Goal: Task Accomplishment & Management: Use online tool/utility

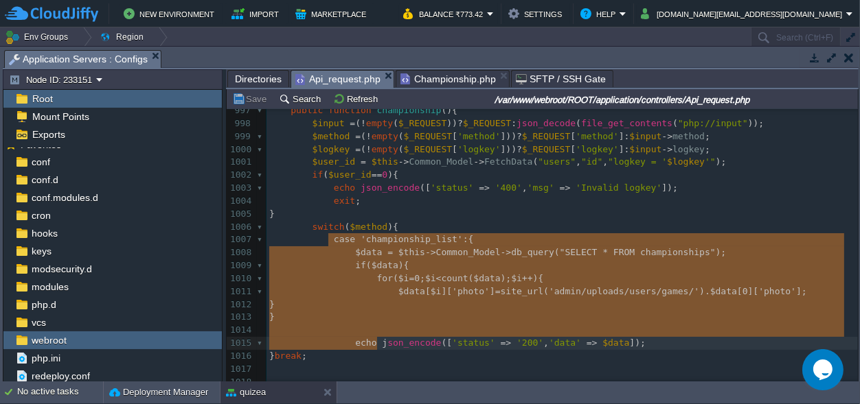
scroll to position [106, 0]
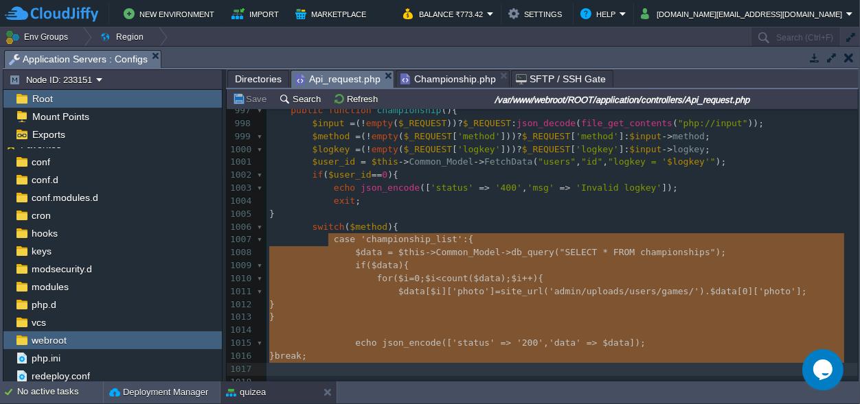
type textarea "case 'championship_list':{ $data = $this->Common_Model->db_query("SELECT * FROM…"
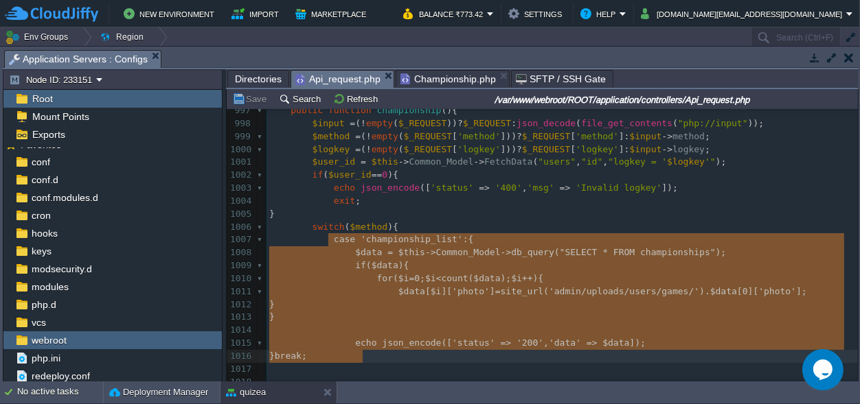
scroll to position [100, 93]
drag, startPoint x: 326, startPoint y: 241, endPoint x: 389, endPoint y: 362, distance: 136.6
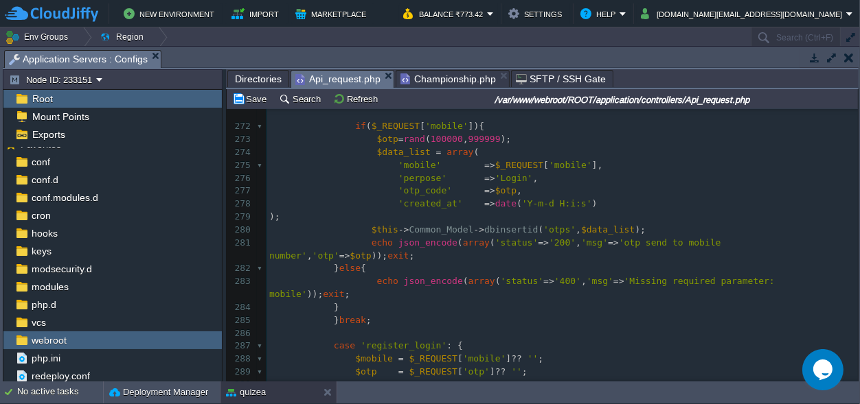
scroll to position [0, 0]
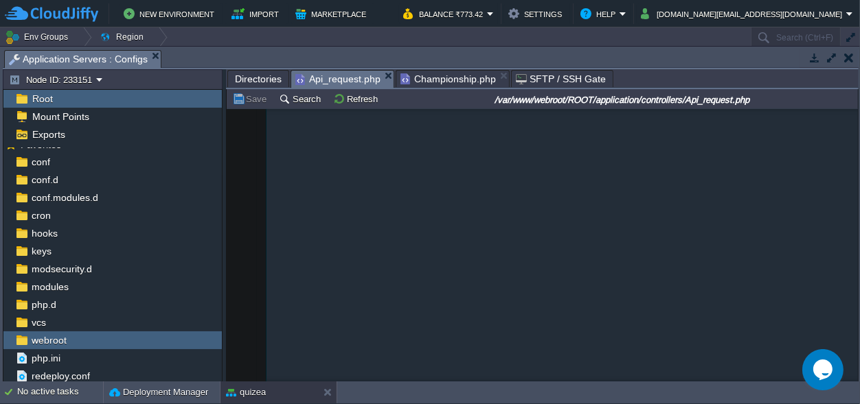
type textarea "case 'championship_list':{ $data = $this->Common_Model->db_query("SELECT * FROM…"
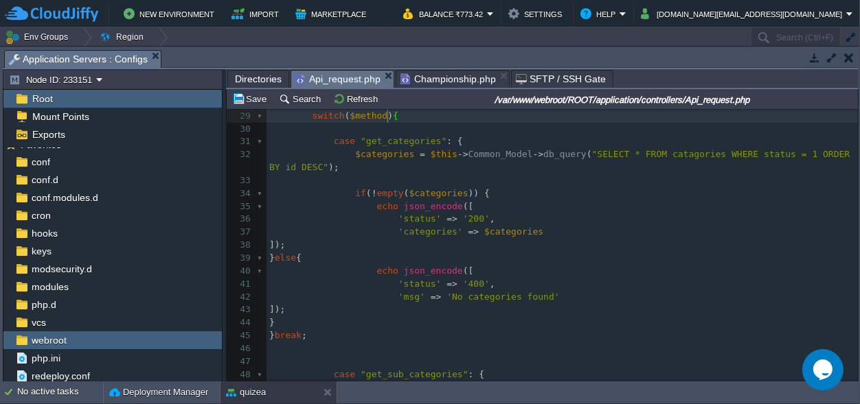
type textarea "case 'championship_list':{ $data = $this->Common_Model->db_query("SELECT * FROM…"
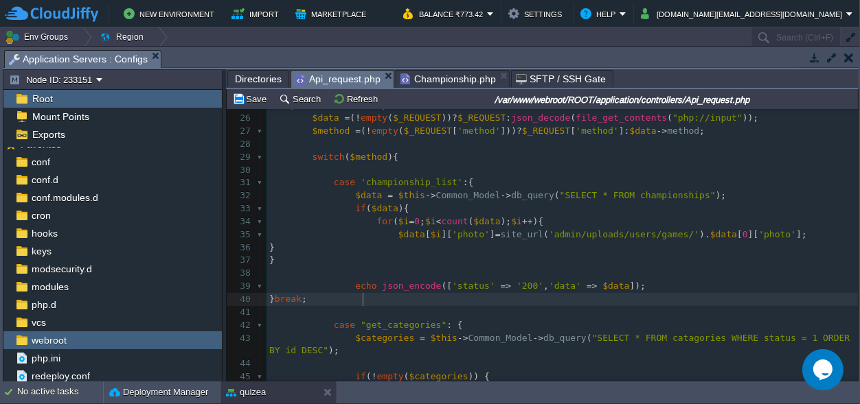
scroll to position [301, 0]
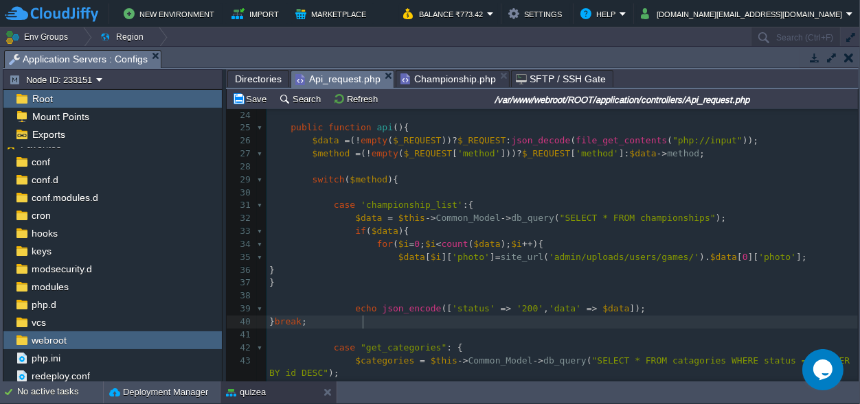
click at [399, 205] on div "xxxxxxxxxx 18 private $api_token = 'xP20RlavdBbBi3eQG4PQ9oNQjgbcJ2LhhdaUg9eYeuB…" at bounding box center [561, 374] width 591 height 686
type textarea "championship_list"
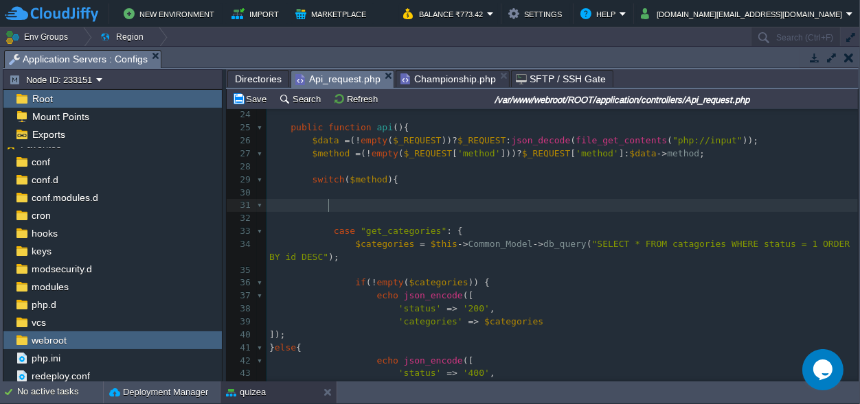
scroll to position [0, 0]
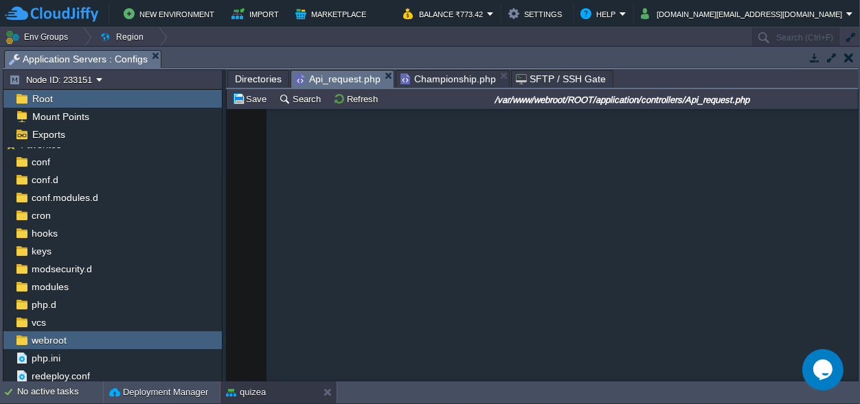
type textarea "case 'championship_list':{ $data = $this->Common_Model->db_query("SELECT * FROM…"
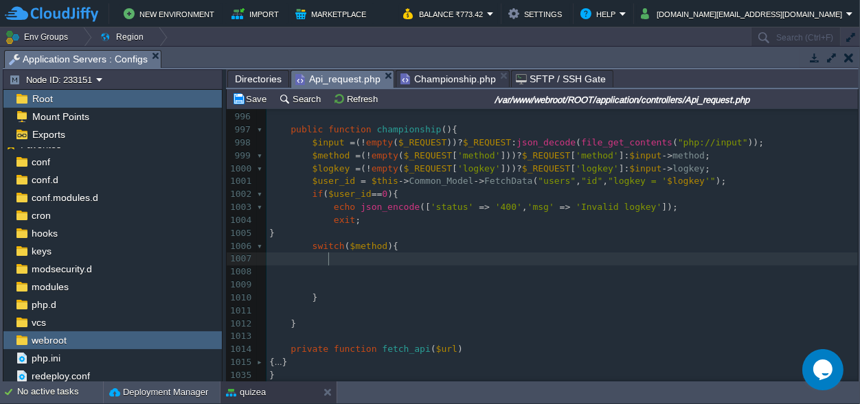
type textarea "case 'championship_list':{ $data = $this->Common_Model->db_query("SELECT * FROM…"
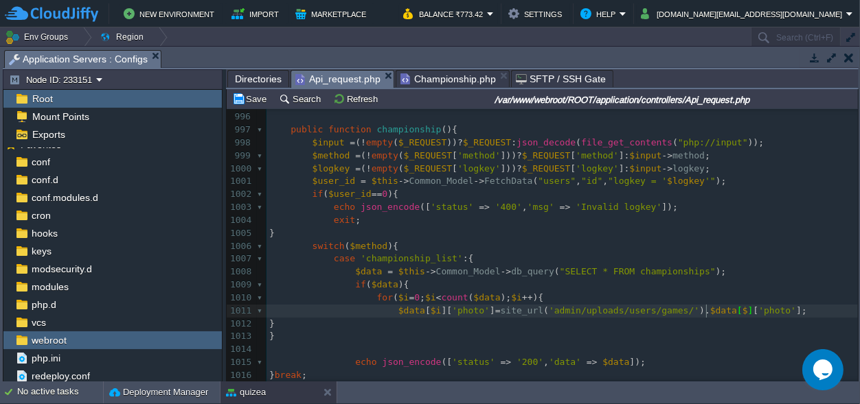
type textarea "$i"
click at [687, 330] on pre "}" at bounding box center [561, 336] width 591 height 13
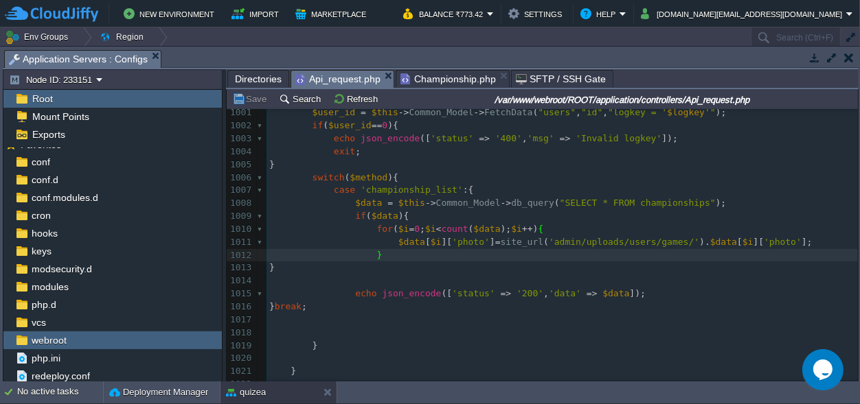
scroll to position [5488, 0]
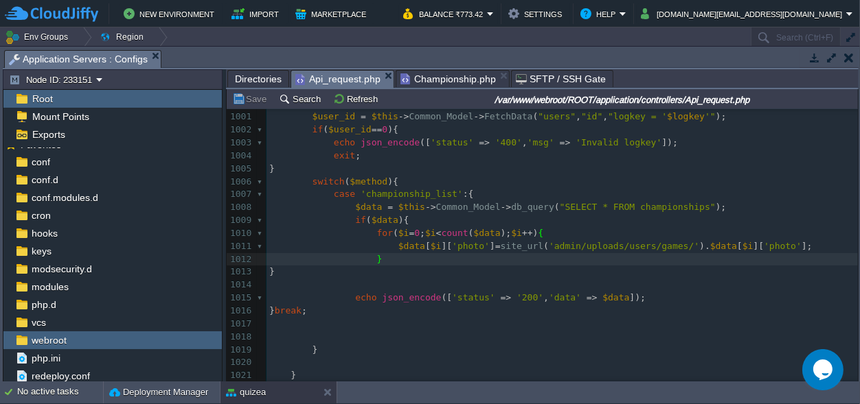
click at [375, 315] on pre "} break ;" at bounding box center [561, 311] width 591 height 13
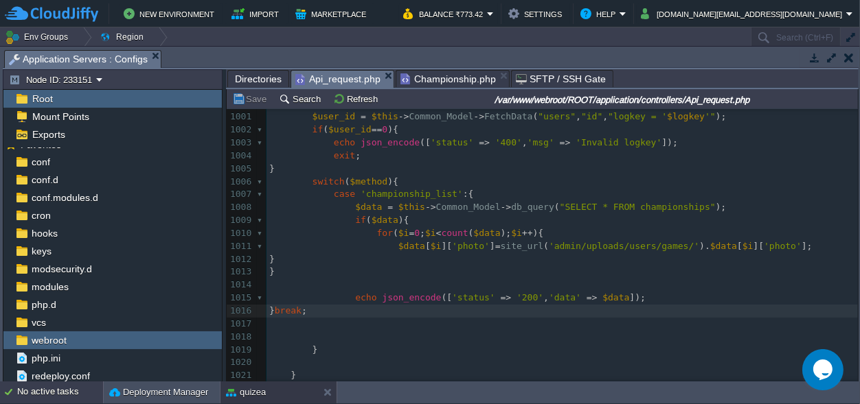
click at [26, 396] on div "No active tasks" at bounding box center [60, 393] width 86 height 22
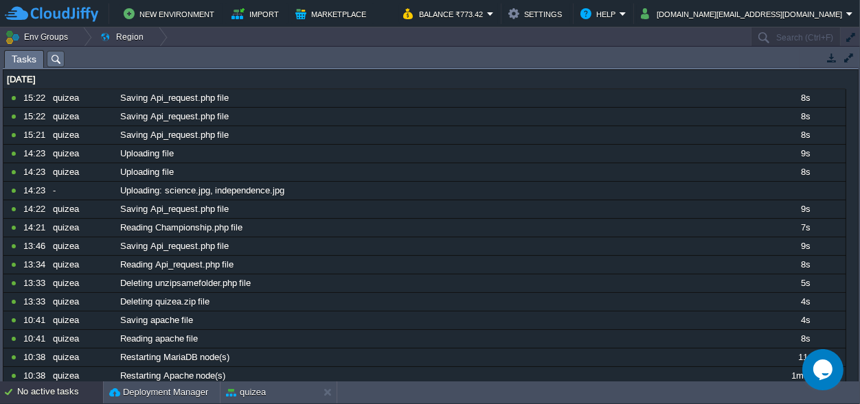
click at [26, 395] on div "No active tasks" at bounding box center [60, 393] width 86 height 22
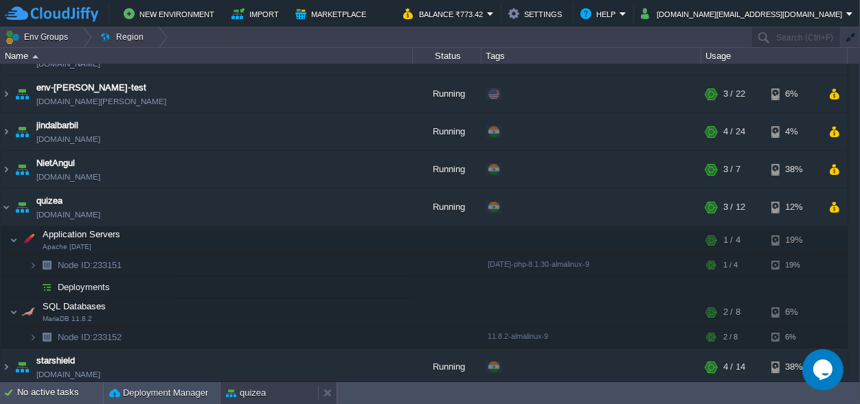
click at [246, 386] on div "quizea" at bounding box center [268, 393] width 97 height 22
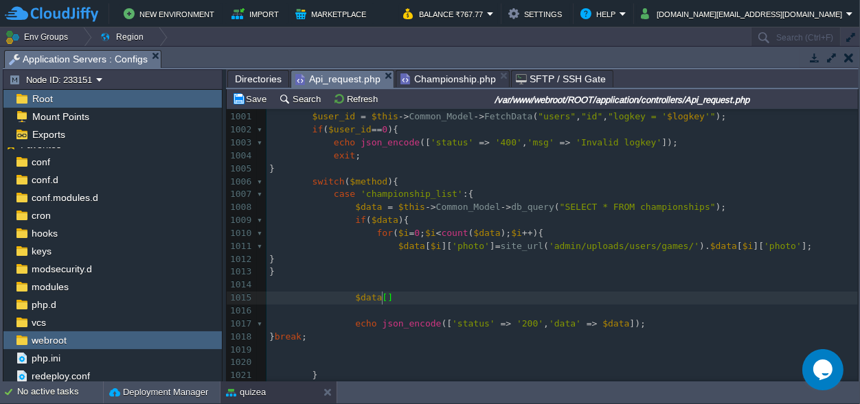
scroll to position [0, 34]
type textarea "$data[]"
drag, startPoint x: 387, startPoint y: 298, endPoint x: 345, endPoint y: 297, distance: 42.6
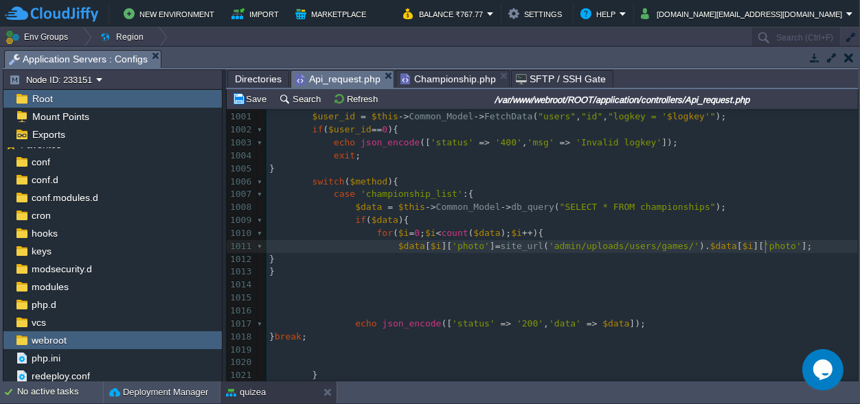
click at [773, 252] on pre "$data [ $i ][ 'photo' ] = site_url ( 'admin/uploads/users/games/' ). $data [ $i…" at bounding box center [561, 246] width 591 height 13
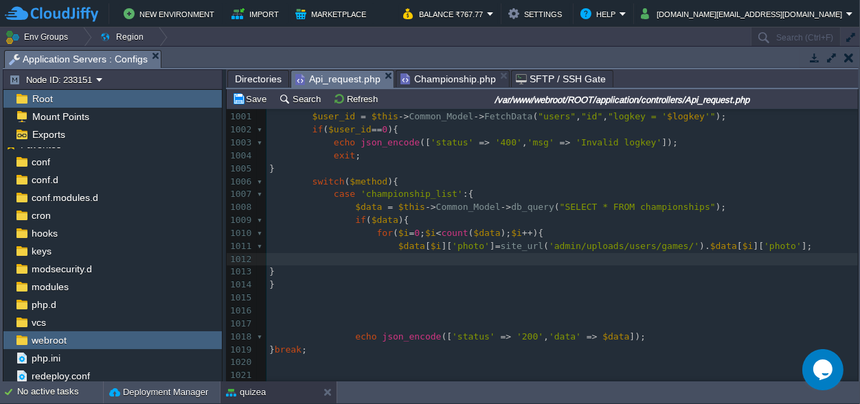
paste textarea "%"
type textarea "%"
type textarea "$i"
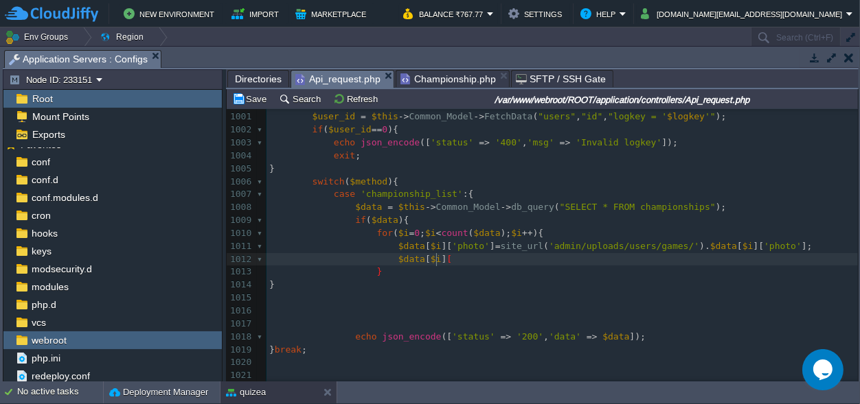
type textarea "[]"
type textarea "''"
type textarea "isParticipeted"
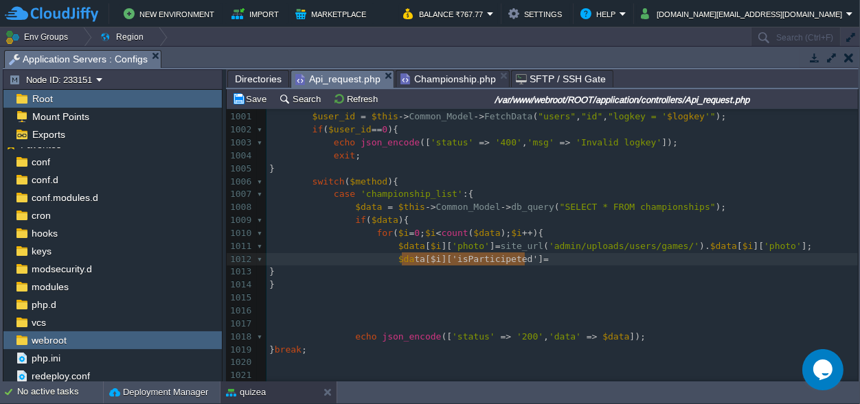
type textarea "$data[$i]['isParticipeted']="
drag, startPoint x: 533, startPoint y: 261, endPoint x: 384, endPoint y: 258, distance: 148.3
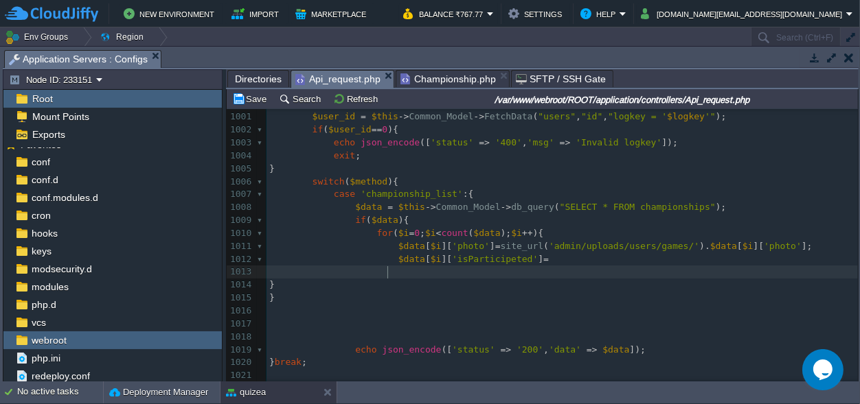
paste textarea "isParticipeted"
click at [483, 278] on pre "$data [ $i ][ 'isParticipeted' ] =" at bounding box center [561, 272] width 591 height 13
type textarea "isParticipeted"
paste textarea
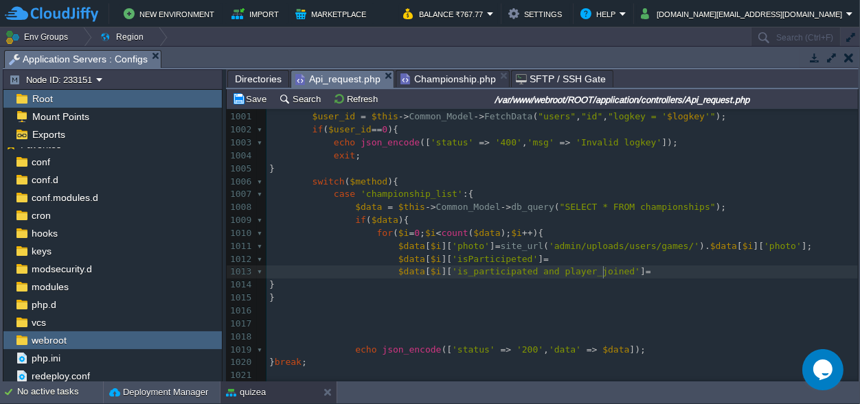
scroll to position [0, 0]
type textarea "is_participated and"
drag, startPoint x: 538, startPoint y: 274, endPoint x: 443, endPoint y: 274, distance: 94.7
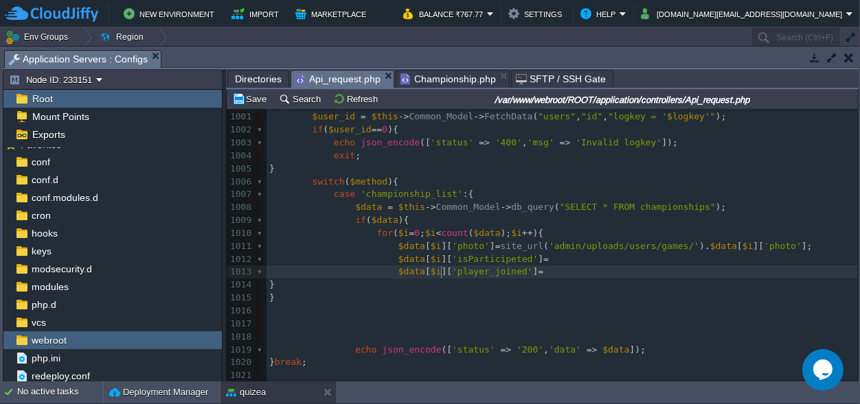
click at [466, 262] on div "xxxxxxxxxx 822 public function wallet (){ ... } 995 996 997 public function cha…" at bounding box center [561, 246] width 591 height 453
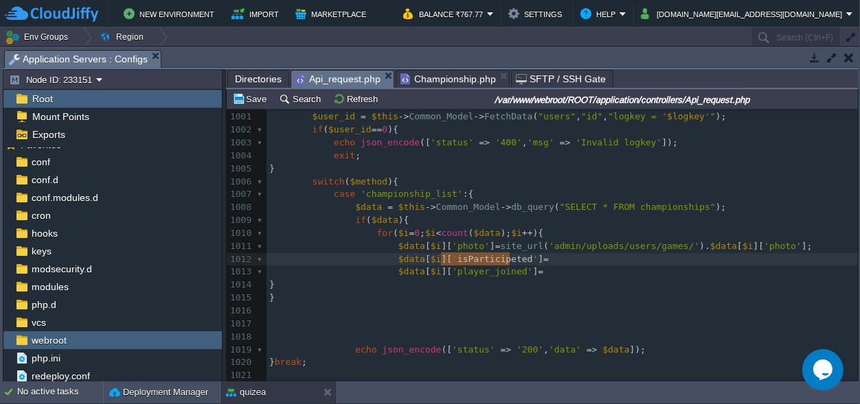
paste textarea
type textarea "and player_joined"
drag, startPoint x: 601, startPoint y: 258, endPoint x: 520, endPoint y: 257, distance: 81.0
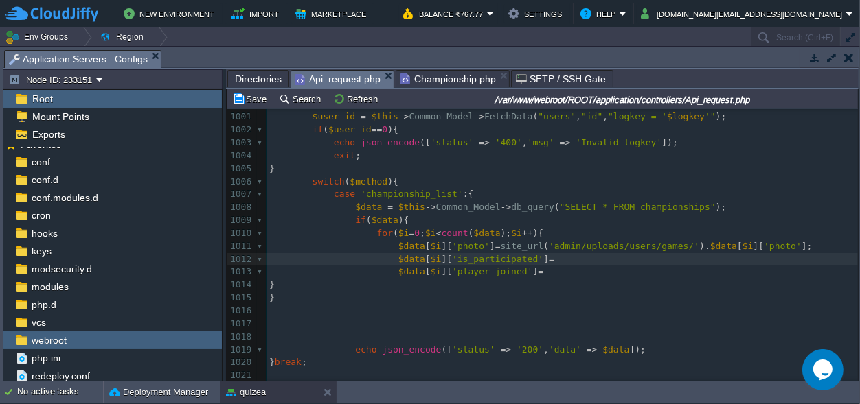
click at [557, 262] on pre "$data [ $i ][ 'is_participated' ] =" at bounding box center [561, 259] width 591 height 13
drag, startPoint x: 525, startPoint y: 260, endPoint x: 555, endPoint y: 260, distance: 30.9
click at [537, 260] on div "xxxxxxxxxx 822 public function wallet (){ ... } 995 996 997 public function cha…" at bounding box center [561, 246] width 591 height 453
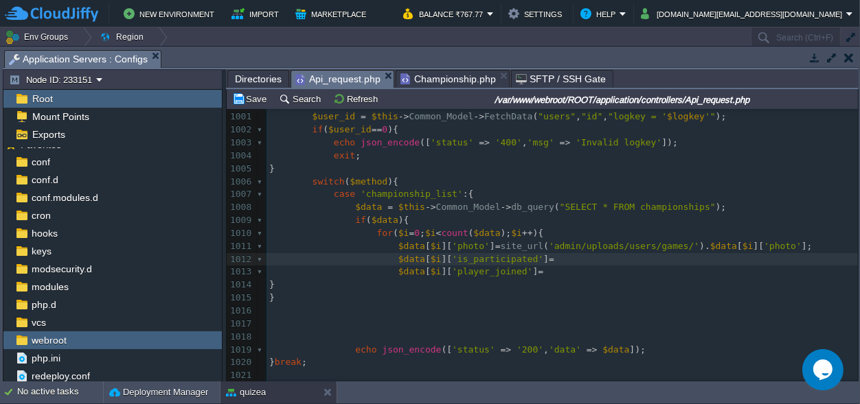
click at [569, 265] on pre "$data [ $i ][ 'is_participated' ] =" at bounding box center [561, 259] width 591 height 13
click at [540, 273] on pre "$data [ $i ][ 'player_joined' ] =" at bounding box center [561, 272] width 591 height 13
click at [544, 259] on pre "$data [ $i ][ 'is_participated' ] =" at bounding box center [561, 259] width 591 height 13
type textarea ";"
click at [553, 279] on pre "$data [ $i ][ 'player_joined' ] =" at bounding box center [561, 272] width 591 height 13
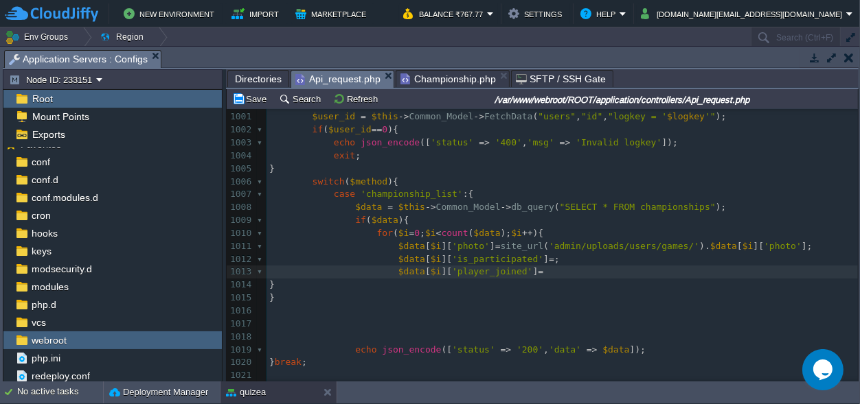
type textarea ";"
click at [554, 257] on span ";" at bounding box center [556, 259] width 5 height 10
click at [543, 269] on span ";" at bounding box center [545, 271] width 5 height 10
click at [554, 260] on span ";" at bounding box center [556, 259] width 5 height 10
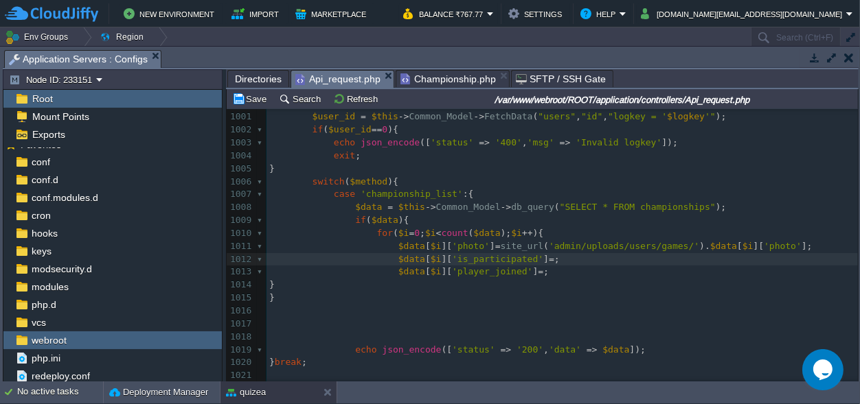
click at [543, 273] on span ";" at bounding box center [545, 271] width 5 height 10
click at [554, 260] on span ";" at bounding box center [556, 259] width 5 height 10
click at [779, 246] on pre "$data [ $i ][ 'photo' ] = site_url ( 'admin/uploads/users/games/' ). $data [ $i…" at bounding box center [561, 246] width 591 height 13
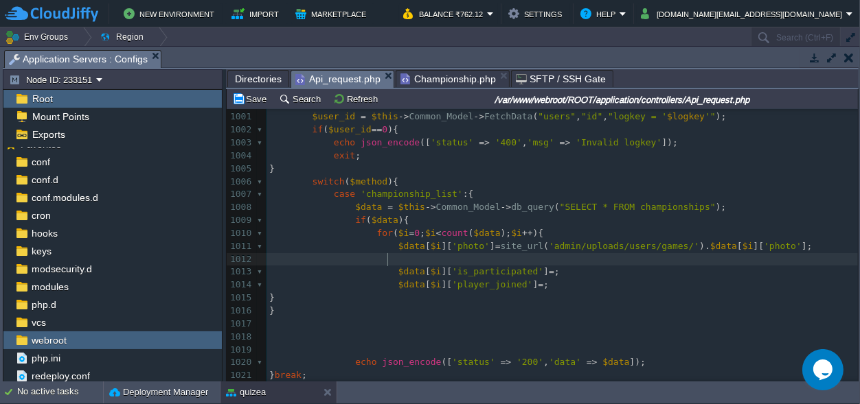
type textarea "$"
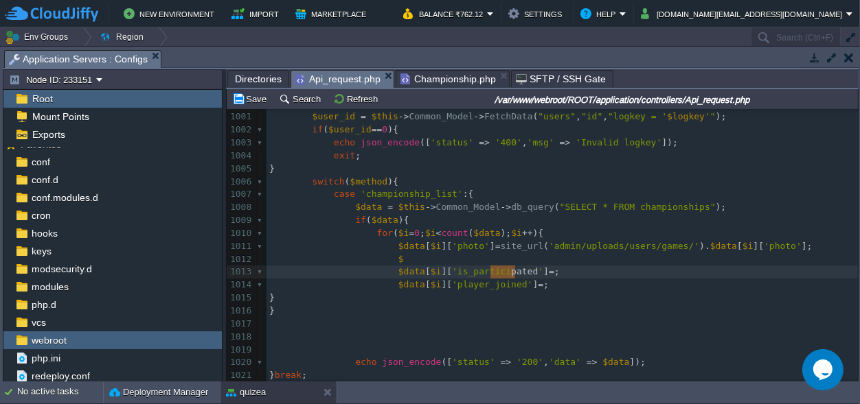
type textarea "participated"
drag, startPoint x: 514, startPoint y: 271, endPoint x: 484, endPoint y: 271, distance: 30.2
click at [403, 258] on pre "$" at bounding box center [561, 259] width 591 height 13
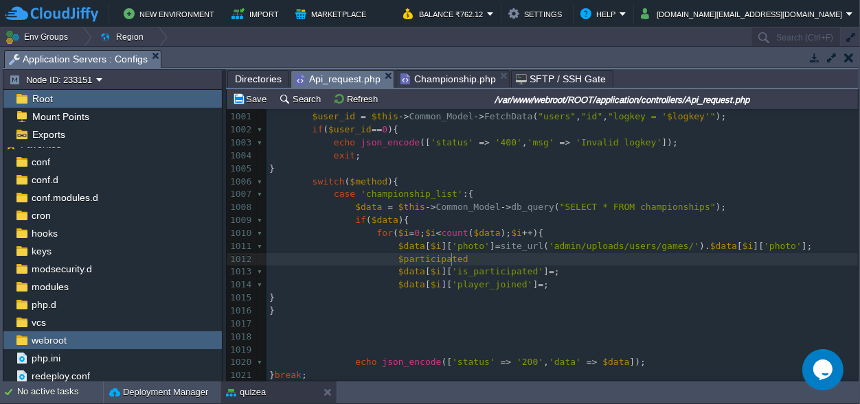
click at [452, 260] on div at bounding box center [451, 259] width 1 height 13
type textarea "ion="
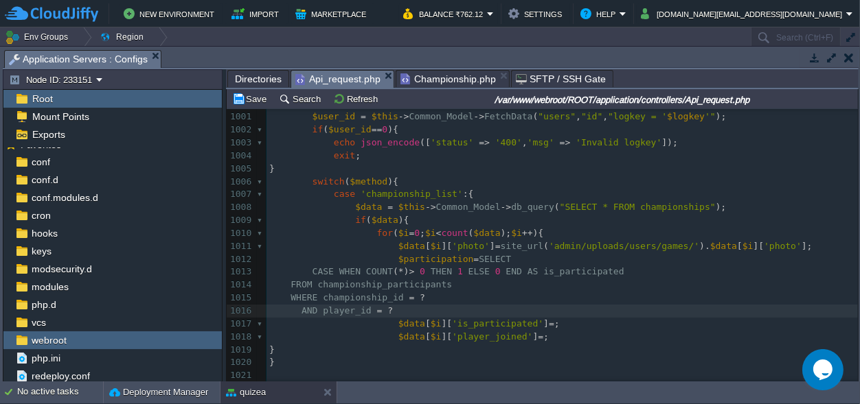
scroll to position [0, 0]
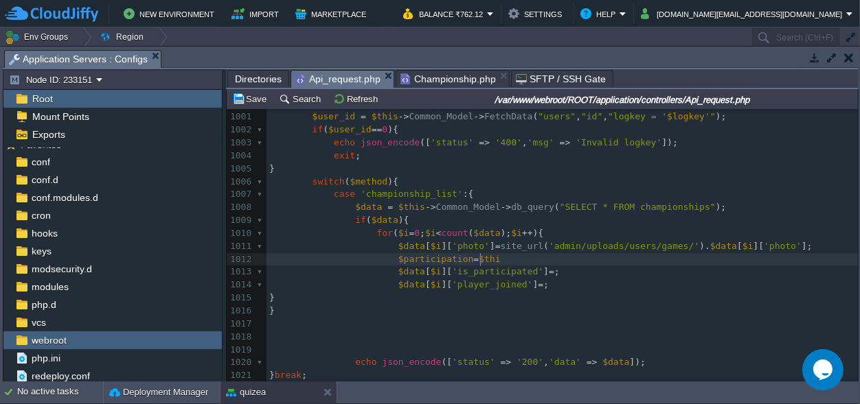
type textarea "$this"
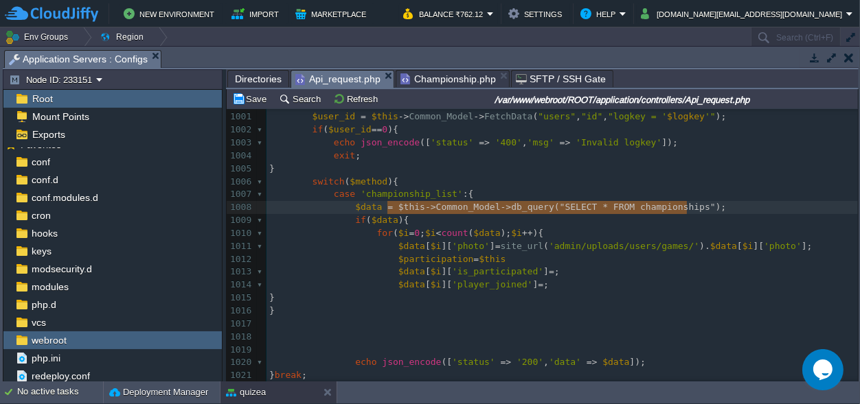
type textarea "$this->Common_Model->db_query("SELECT * FROM championships");"
drag, startPoint x: 700, startPoint y: 210, endPoint x: 387, endPoint y: 207, distance: 313.1
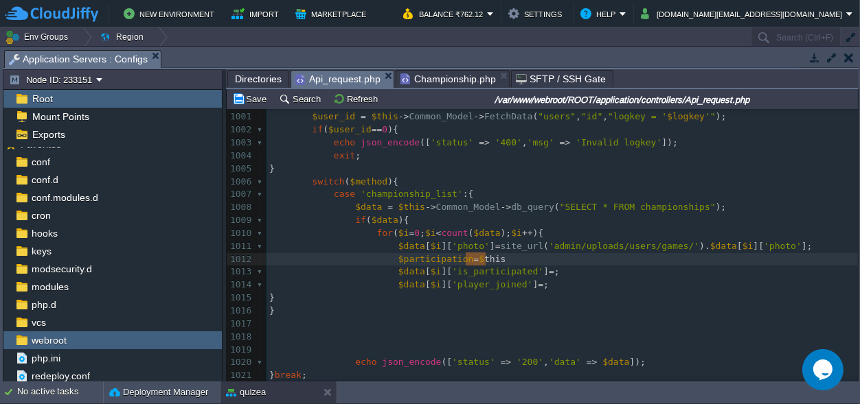
type textarea "$this"
drag, startPoint x: 507, startPoint y: 260, endPoint x: 459, endPoint y: 260, distance: 48.1
paste textarea
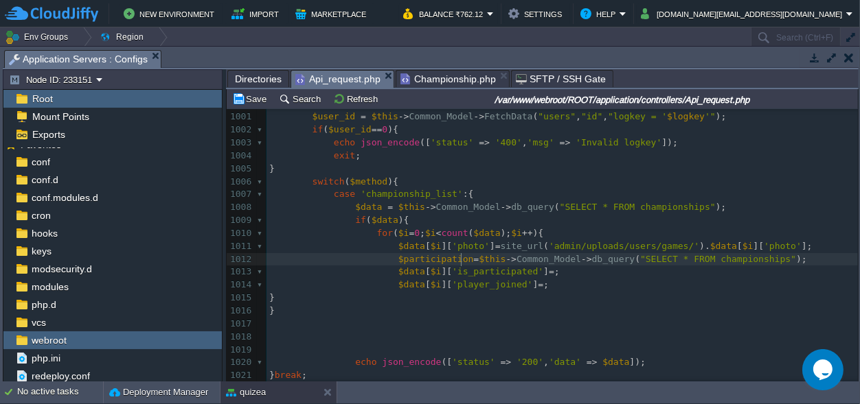
click at [473, 259] on span "=" at bounding box center [475, 259] width 5 height 10
type textarea "SELECT * FROM championships"
drag, startPoint x: 618, startPoint y: 257, endPoint x: 750, endPoint y: 265, distance: 132.7
paste textarea
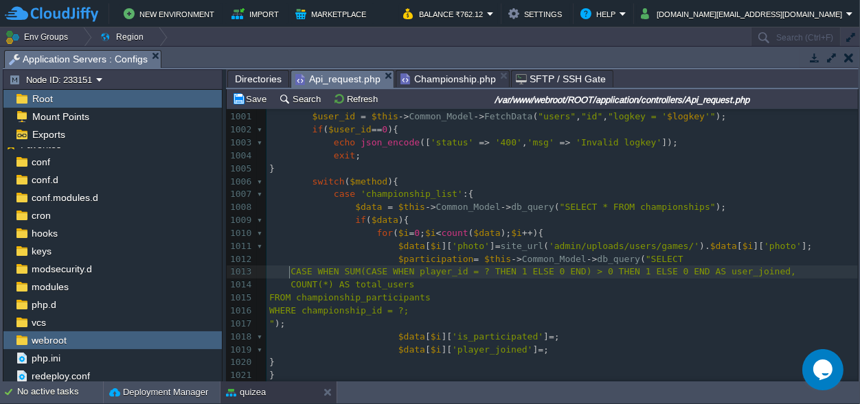
scroll to position [0, 0]
click at [286, 270] on span at bounding box center [279, 271] width 21 height 10
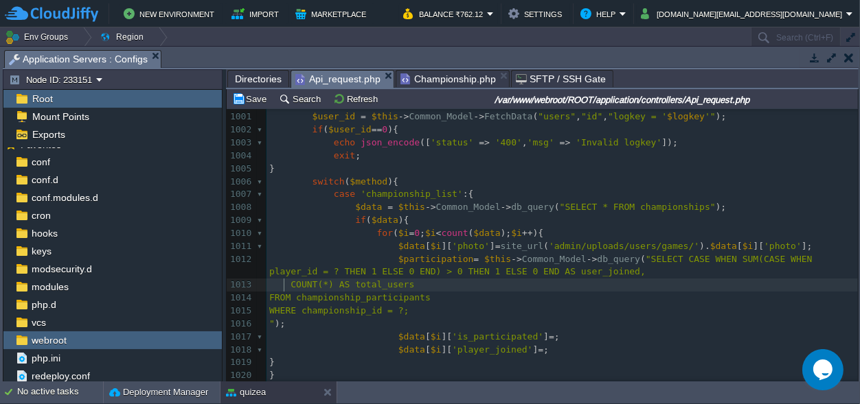
click at [285, 283] on div "xxxxxxxxxx 822 public function wallet (){ ... } 995 996 997 public function cha…" at bounding box center [561, 259] width 591 height 479
click at [287, 284] on span at bounding box center [279, 284] width 21 height 10
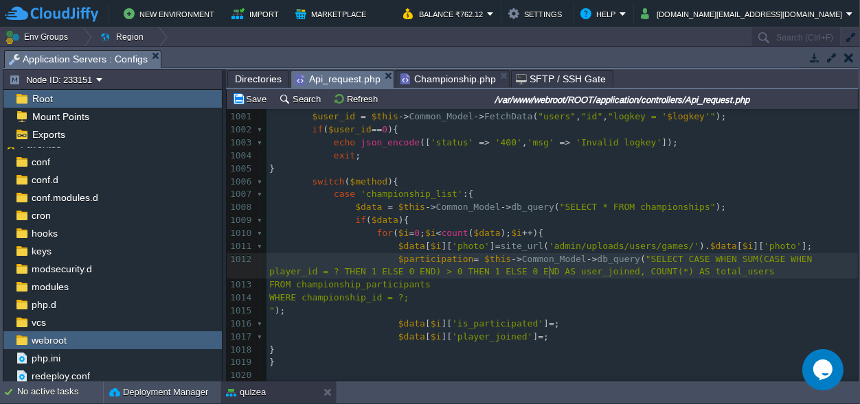
click at [266, 284] on pre "FROM championship_participants" at bounding box center [561, 285] width 591 height 13
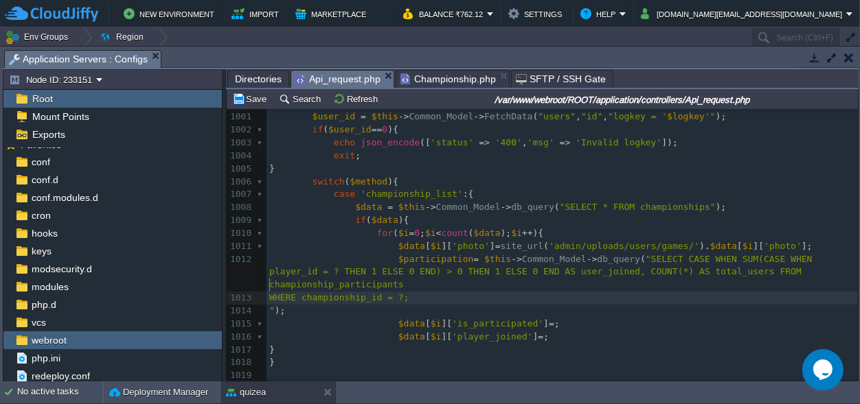
click at [271, 285] on div "xxxxxxxxxx 822 public function wallet (){ ... } 995 996 997 public function cha…" at bounding box center [561, 266] width 591 height 492
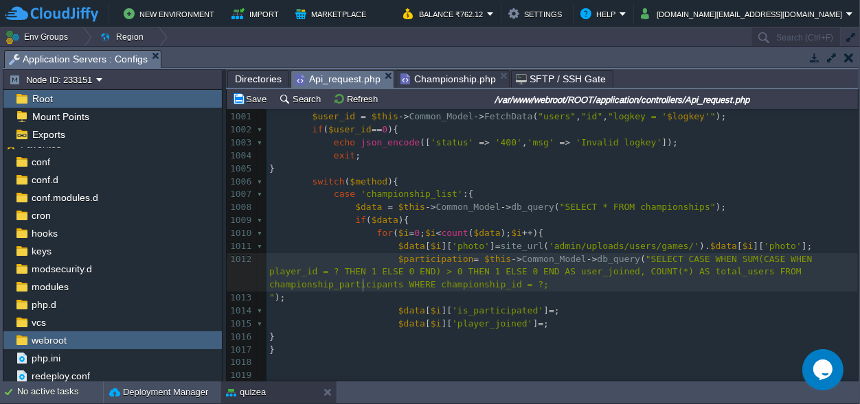
click at [360, 281] on span ""SELECT CASE WHEN SUM(CASE WHEN player_id = ? THEN 1 ELSE 0 END) > 0 THEN 1 ELS…" at bounding box center [543, 272] width 548 height 36
type textarea "''"
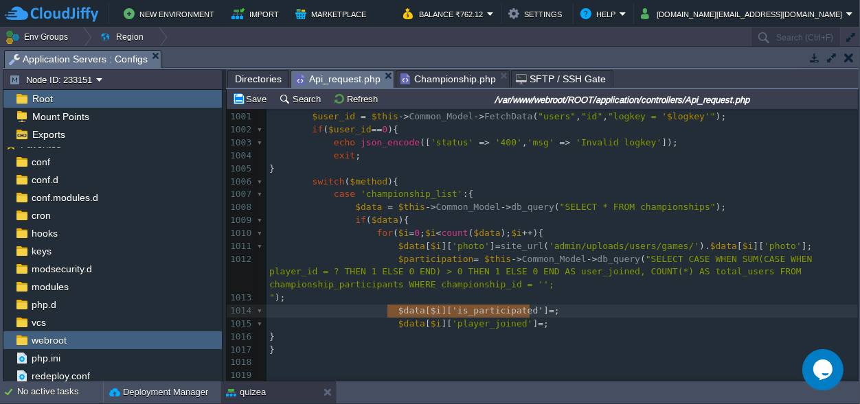
type textarea "$data[$i]['is_participated']"
drag, startPoint x: 385, startPoint y: 308, endPoint x: 522, endPoint y: 310, distance: 137.3
click at [360, 285] on span ""SELECT CASE WHEN SUM(CASE WHEN player_id = ? THEN 1 ELSE 0 END) > 0 THEN 1 ELS…" at bounding box center [543, 272] width 548 height 36
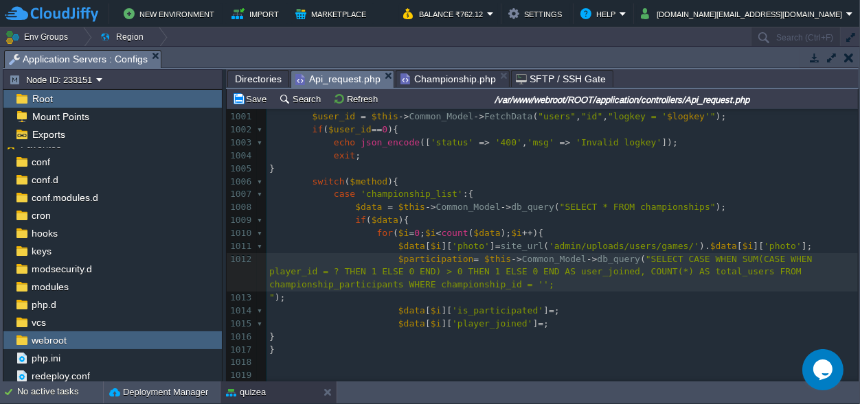
paste textarea "is_participated"
type textarea "is_participated"
type textarea "id"
type textarea ".""
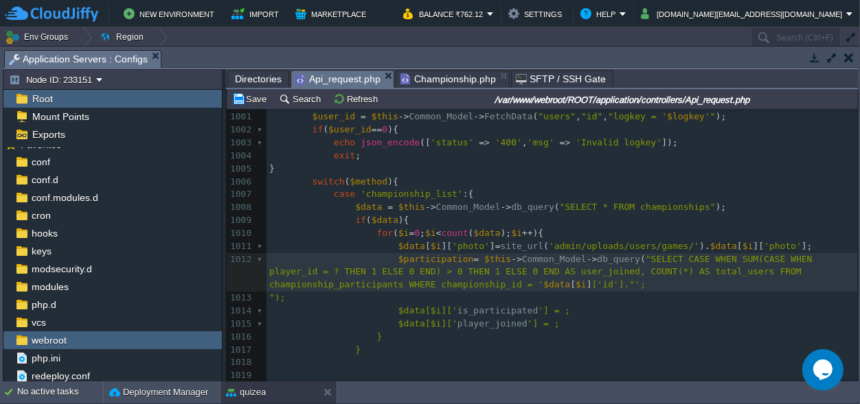
scroll to position [0, 0]
click at [361, 284] on span ""SELECT CASE WHEN SUM(CASE WHEN player_id = ? THEN 1 ELSE 0 END) > 0 THEN 1 ELS…" at bounding box center [543, 272] width 548 height 36
type textarea ""."
click at [466, 292] on pre "" );" at bounding box center [561, 298] width 591 height 13
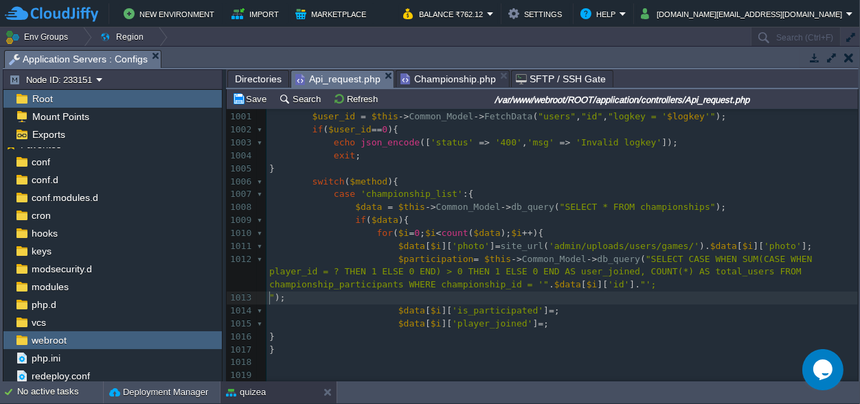
click at [269, 298] on div "xxxxxxxxxx 822 public function wallet (){ ... } 995 996 997 public function cha…" at bounding box center [561, 266] width 591 height 492
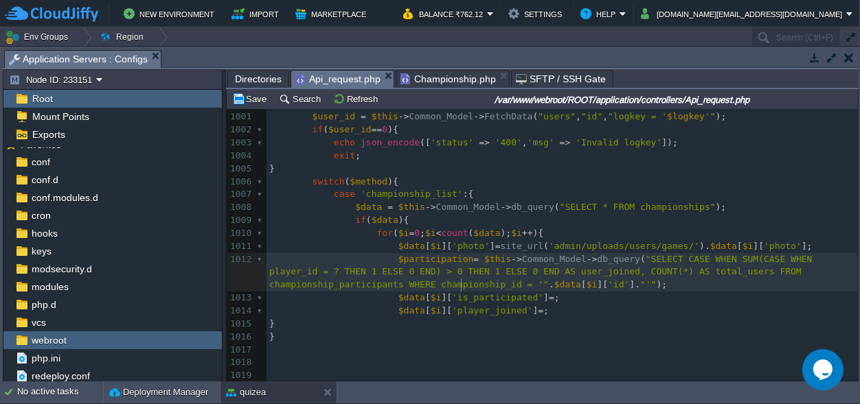
click at [656, 287] on span ");" at bounding box center [661, 284] width 11 height 10
click at [507, 275] on span ""SELECT CASE WHEN SUM(CASE WHEN player_id = ? THEN 1 ELSE 0 END) > 0 THEN 1 ELS…" at bounding box center [543, 272] width 548 height 36
type textarea "user_joined"
type textarea "$participation"
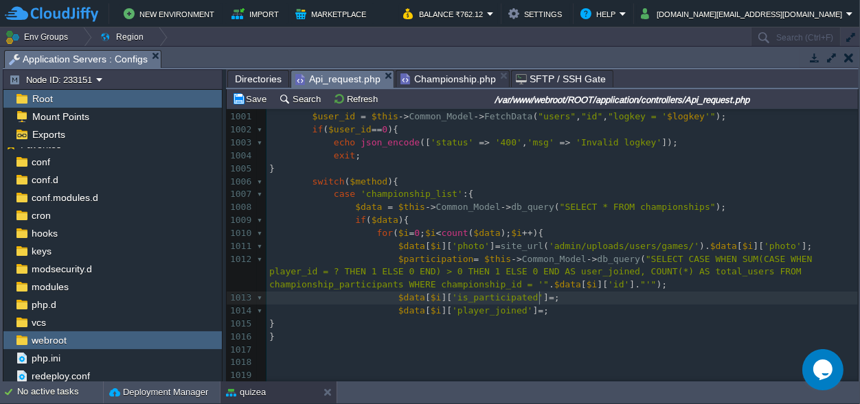
click at [554, 300] on span ";" at bounding box center [556, 297] width 5 height 10
paste textarea "["
type textarea "[][]"
type textarea "0"
type textarea "''"
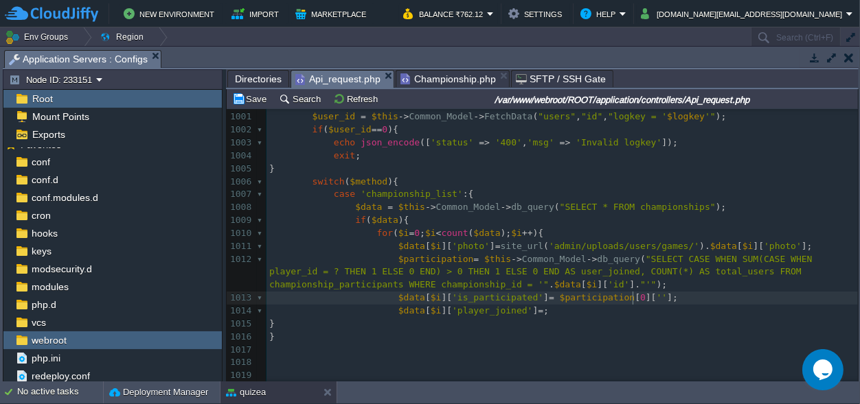
paste textarea "];"
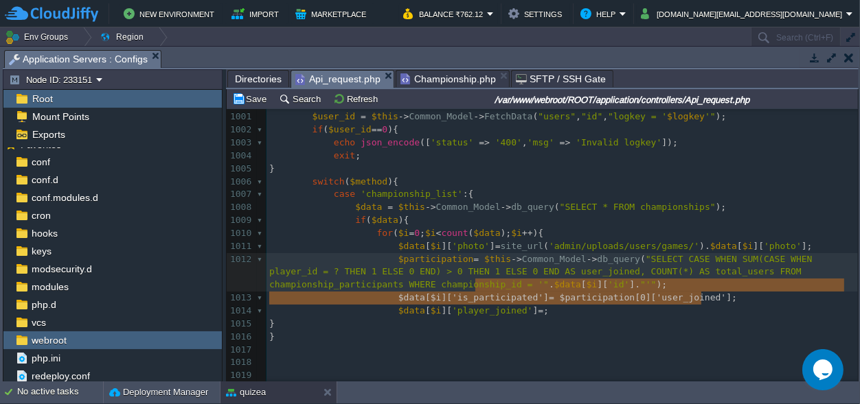
type textarea "$participation[0]['user_joined'];"
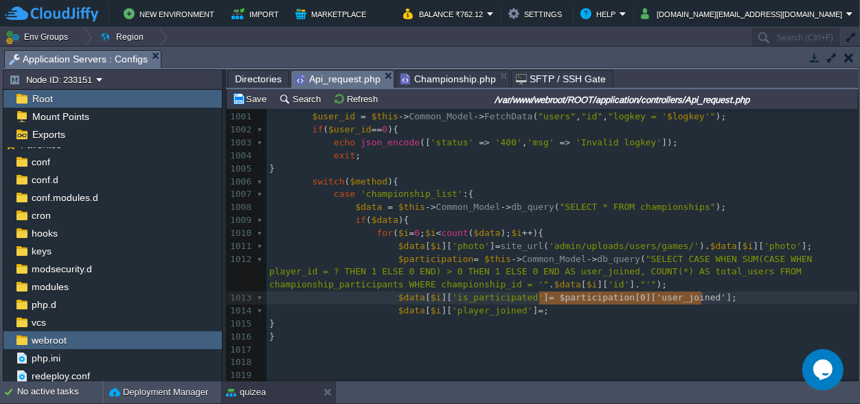
drag, startPoint x: 715, startPoint y: 298, endPoint x: 538, endPoint y: 299, distance: 177.8
click at [543, 312] on span ";" at bounding box center [545, 311] width 5 height 10
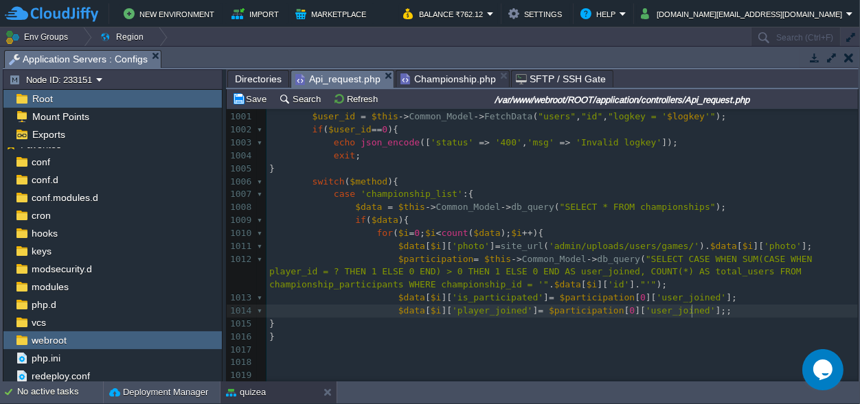
click at [643, 314] on div "xxxxxxxxxx 822 public function wallet (){ ... } 995 996 997 public function cha…" at bounding box center [561, 259] width 591 height 479
type textarea "user_joined"
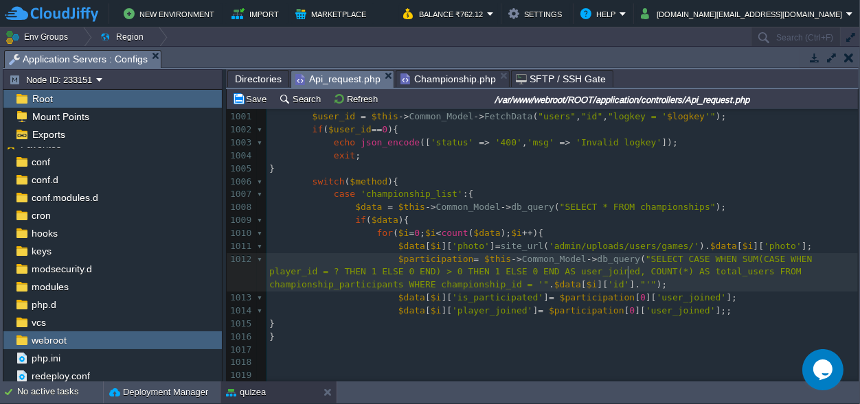
click at [627, 271] on span ""SELECT CASE WHEN SUM(CASE WHEN player_id = ? THEN 1 ELSE 0 END) > 0 THEN 1 ELS…" at bounding box center [543, 272] width 548 height 36
type textarea "total_users"
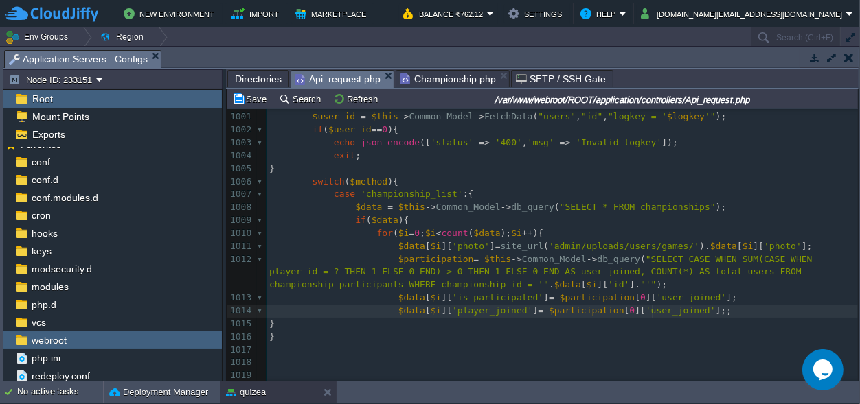
click at [649, 314] on span "'user_joined'" at bounding box center [680, 311] width 70 height 10
type textarea "user_joined"
click at [262, 102] on button "Save" at bounding box center [251, 99] width 38 height 12
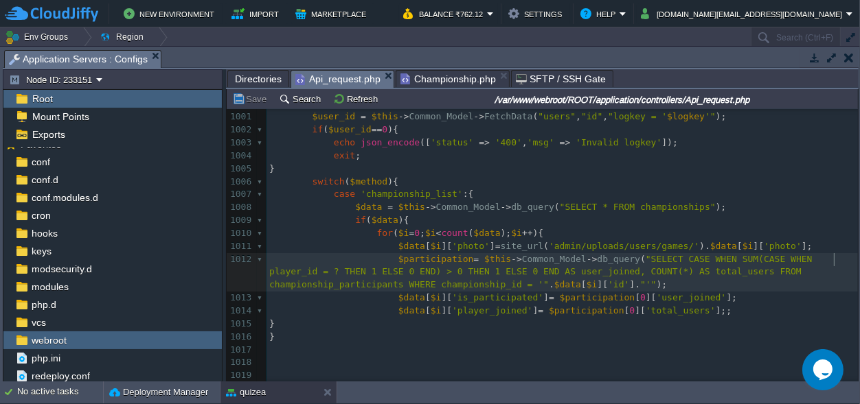
click at [835, 255] on div "xxxxxxxxxx 822 public function wallet (){ ... } 995 996 997 public function cha…" at bounding box center [561, 259] width 591 height 479
type textarea "''"
click at [799, 257] on div "xxxxxxxxxx 822 public function wallet (){ ... } 995 996 997 public function cha…" at bounding box center [561, 259] width 591 height 479
type textarea "user_id"
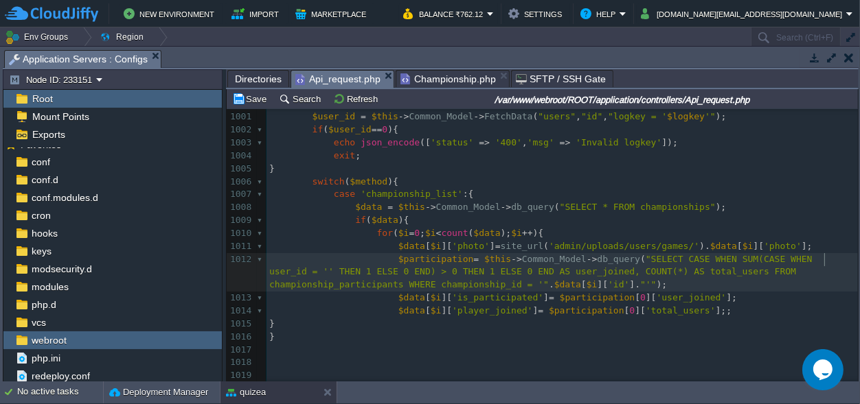
scroll to position [0, 0]
click at [817, 257] on span ""SELECT CASE WHEN SUM(CASE WHEN user_id = '' THEN 1 ELSE 0 END) > 0 THEN 1 ELSE…" at bounding box center [543, 272] width 548 height 36
type textarea "$user_id"
click at [260, 97] on button "Save" at bounding box center [251, 99] width 38 height 12
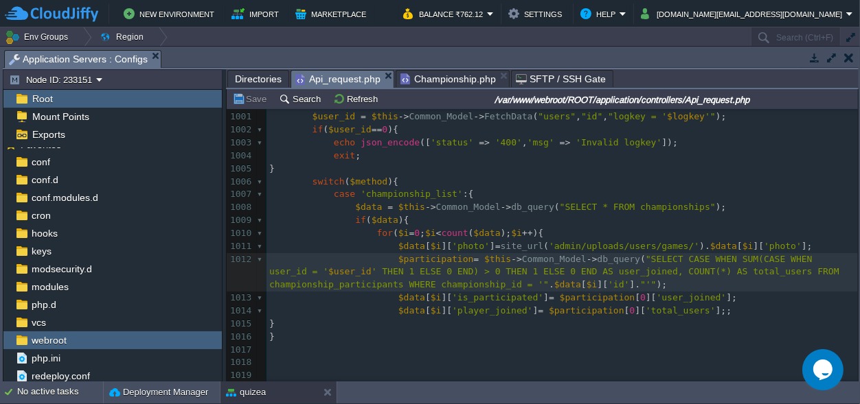
click at [398, 196] on div "xxxxxxxxxx 822 public function wallet (){ ... } 995 996 997 public function cha…" at bounding box center [561, 259] width 591 height 479
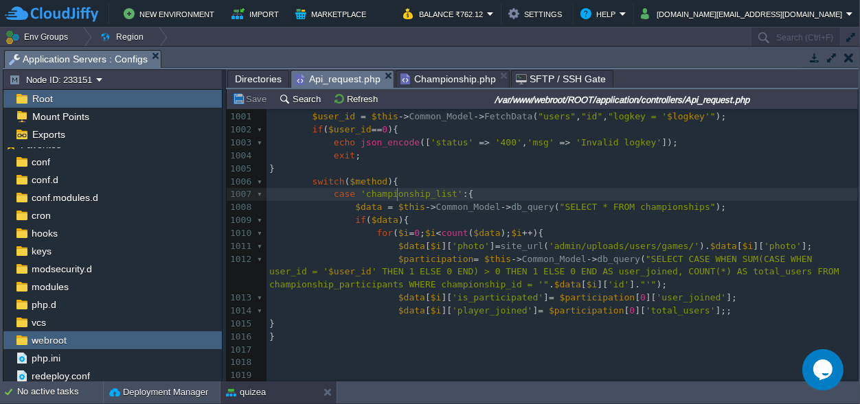
type textarea "championship_list"
